Goal: Entertainment & Leisure: Consume media (video, audio)

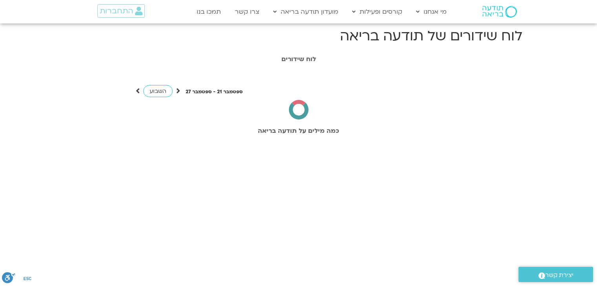
click at [116, 15] on span "התחברות" at bounding box center [116, 11] width 33 height 9
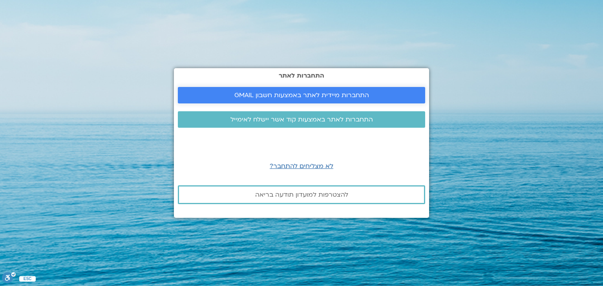
click at [303, 97] on span "התחברות מיידית לאתר באמצעות חשבון GMAIL" at bounding box center [301, 95] width 135 height 7
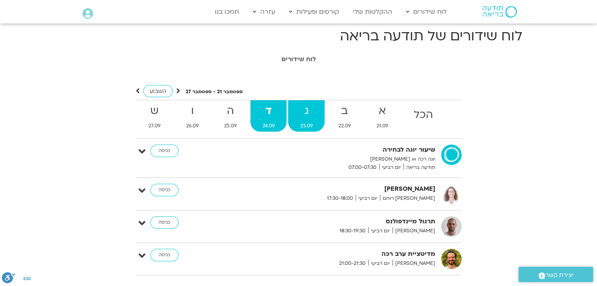
click at [312, 116] on strong "ג" at bounding box center [306, 111] width 36 height 18
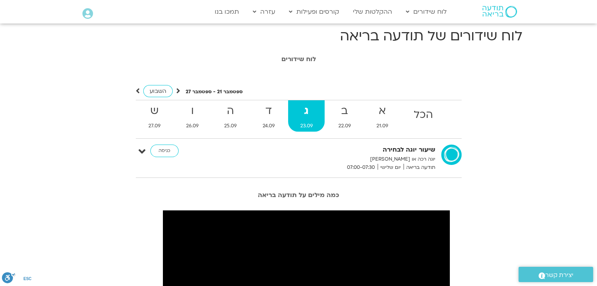
click at [312, 116] on strong "ג" at bounding box center [306, 111] width 36 height 18
click at [345, 124] on span "22.09" at bounding box center [344, 126] width 36 height 8
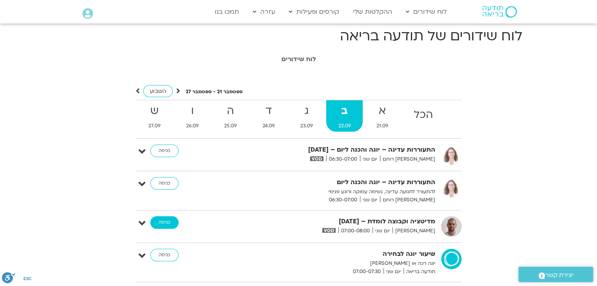
click at [168, 222] on link "כניסה" at bounding box center [164, 223] width 28 height 13
